Goal: Navigation & Orientation: Find specific page/section

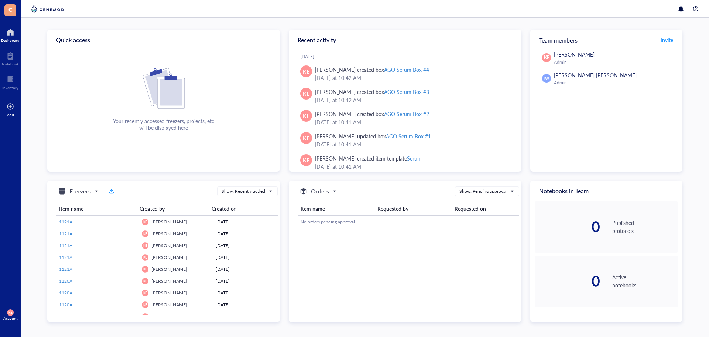
drag, startPoint x: 17, startPoint y: 85, endPoint x: 7, endPoint y: 98, distance: 16.9
click at [17, 85] on div at bounding box center [10, 80] width 16 height 12
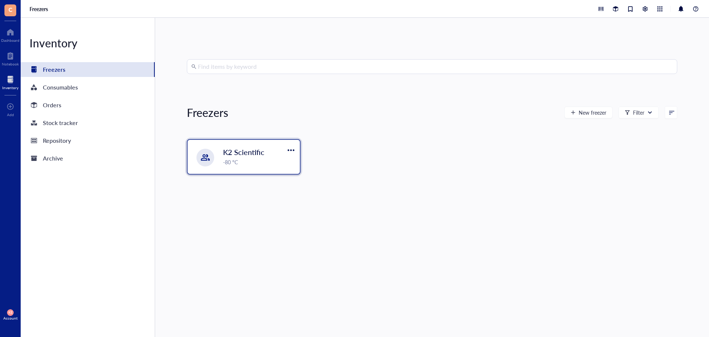
click at [275, 161] on div "-80 °C" at bounding box center [259, 162] width 72 height 8
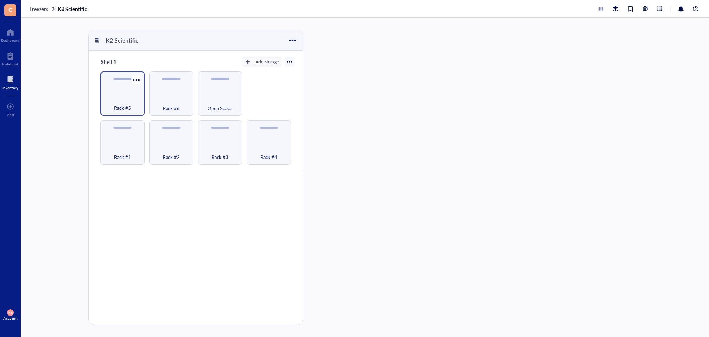
drag, startPoint x: 222, startPoint y: 95, endPoint x: 119, endPoint y: 95, distance: 103.1
click at [222, 95] on div "Open Space" at bounding box center [220, 93] width 44 height 44
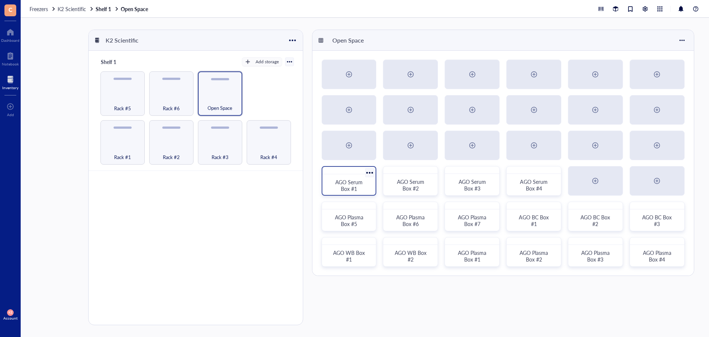
click at [351, 188] on span "AGO Serum Box #1" at bounding box center [349, 185] width 29 height 14
